Goal: Register for event/course

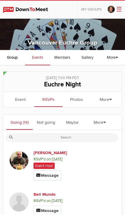
click at [22, 99] on link "Event" at bounding box center [20, 99] width 28 height 15
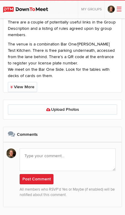
scroll to position [452, 0]
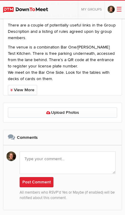
click at [19, 90] on link "View More" at bounding box center [22, 90] width 29 height 10
click at [11, 89] on link "View Less" at bounding box center [22, 90] width 28 height 10
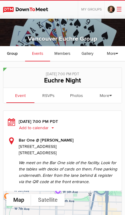
scroll to position [4, 0]
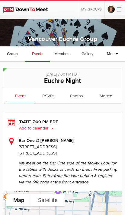
click at [17, 54] on span "Group" at bounding box center [12, 54] width 11 height 5
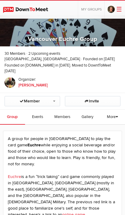
click at [38, 117] on span "Events" at bounding box center [37, 117] width 11 height 5
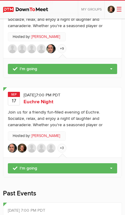
scroll to position [187, 0]
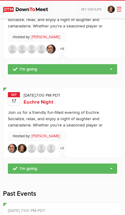
click at [44, 117] on div "Join us for a friendly fun-filled evening of Euchre. Socialize, relax, and enjo…" at bounding box center [62, 118] width 109 height 19
click at [52, 99] on span "Euchre Night" at bounding box center [39, 102] width 30 height 6
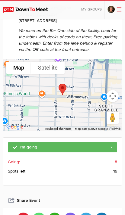
scroll to position [136, 0]
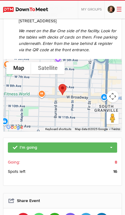
click at [16, 160] on span "Going:" at bounding box center [14, 162] width 12 height 6
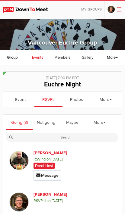
click at [13, 56] on span "Group" at bounding box center [12, 57] width 11 height 5
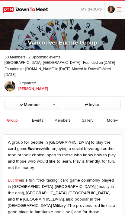
click at [36, 118] on span "Events" at bounding box center [37, 120] width 11 height 5
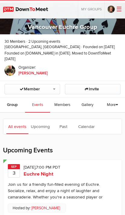
scroll to position [16, 0]
